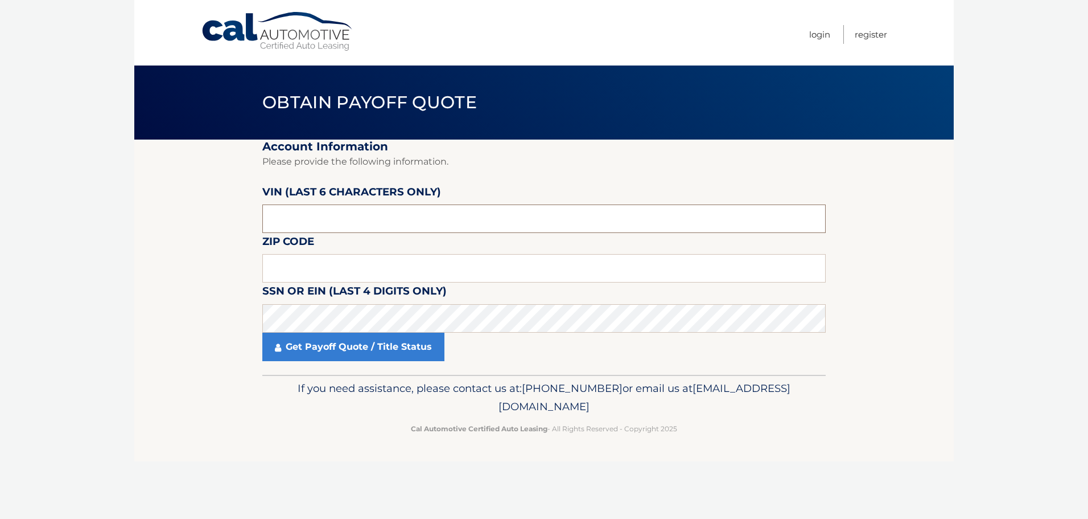
click at [322, 222] on input "text" at bounding box center [543, 218] width 563 height 28
click at [318, 218] on input "text" at bounding box center [543, 218] width 563 height 28
type input "406747"
click at [327, 265] on input "text" at bounding box center [543, 268] width 563 height 28
type input "11729"
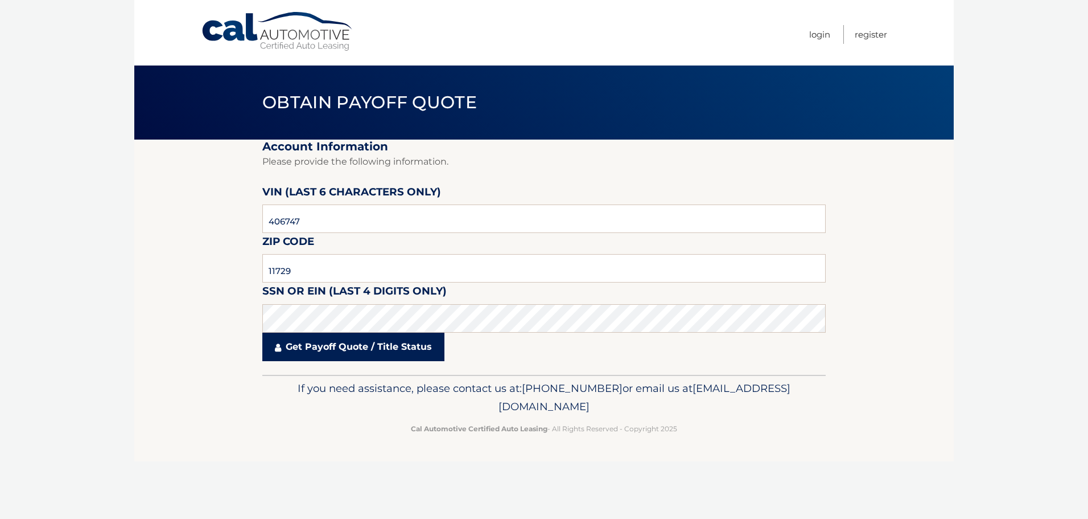
click at [326, 345] on link "Get Payoff Quote / Title Status" at bounding box center [353, 346] width 182 height 28
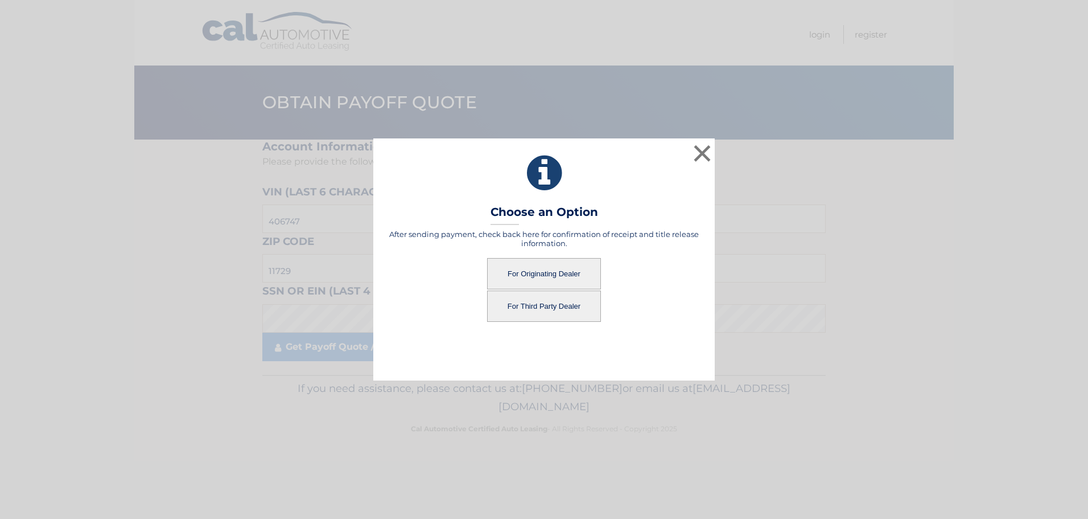
click at [548, 307] on button "For Third Party Dealer" at bounding box center [544, 305] width 114 height 31
click at [542, 303] on button "For Third Party Dealer" at bounding box center [544, 305] width 114 height 31
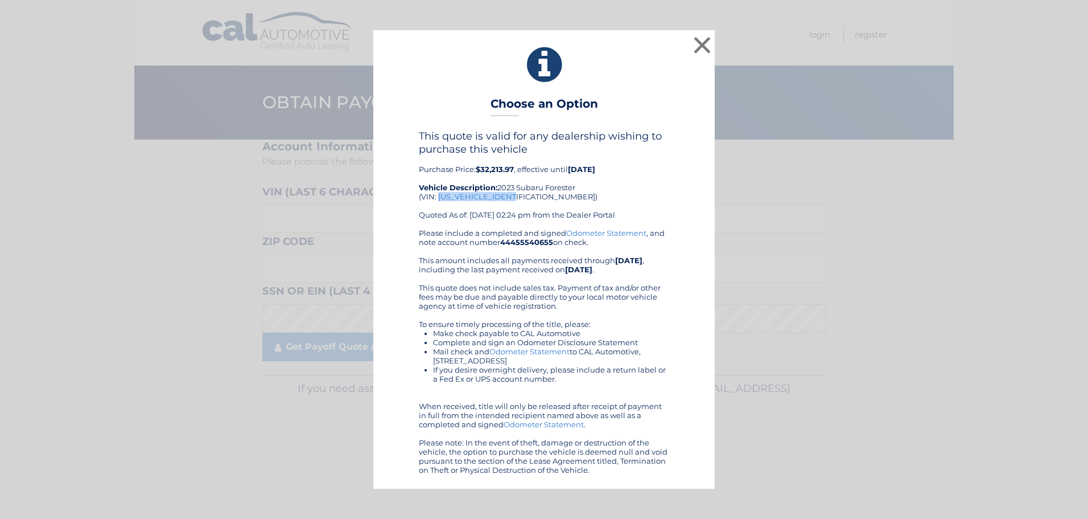
drag, startPoint x: 439, startPoint y: 194, endPoint x: 520, endPoint y: 196, distance: 80.3
click at [520, 196] on div "This quote is valid for any dealership wishing to purchase this vehicle Purchas…" at bounding box center [544, 179] width 250 height 98
copy div "[US_VEHICLE_IDENTIFICATION_NUMBER]"
